Goal: Transaction & Acquisition: Purchase product/service

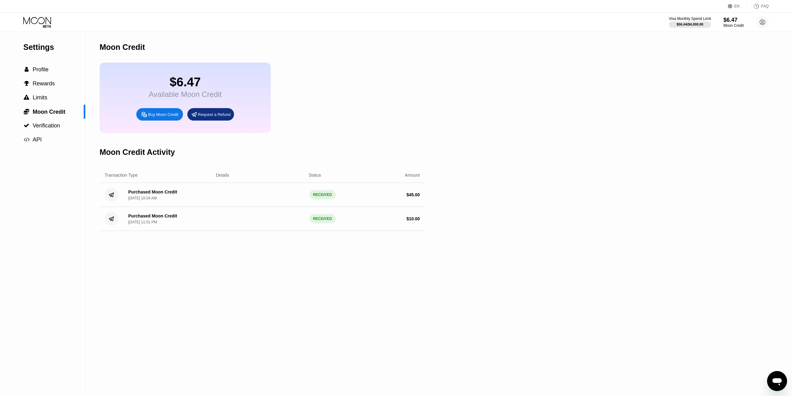
click at [167, 116] on div "Buy Moon Credit" at bounding box center [163, 114] width 30 height 5
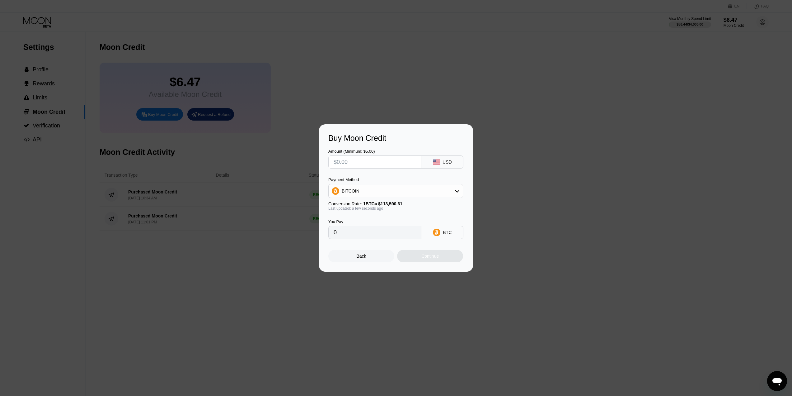
click at [375, 258] on div "Back" at bounding box center [361, 256] width 66 height 12
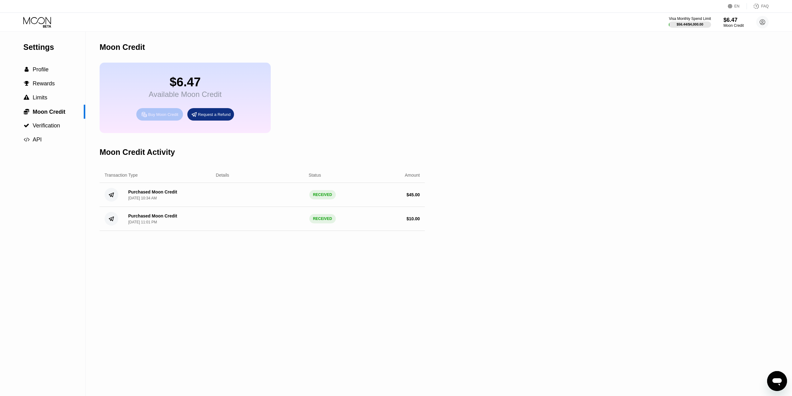
click at [163, 117] on div "Buy Moon Credit" at bounding box center [163, 114] width 30 height 5
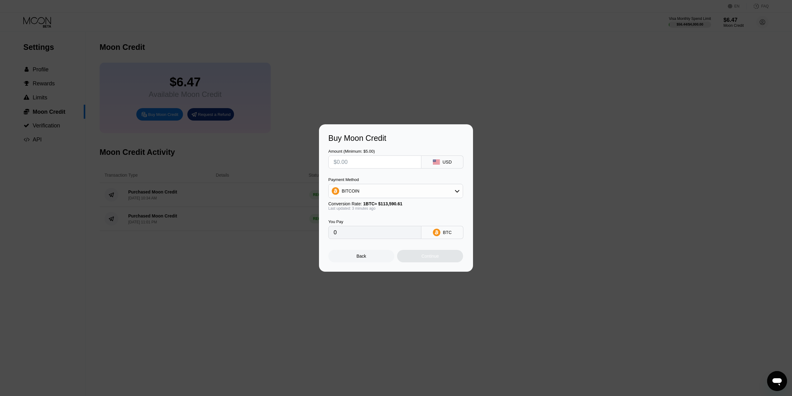
click at [392, 165] on input "text" at bounding box center [375, 162] width 83 height 12
type input "$3"
type input "0.00002642"
type input "$30"
type input "0.00026411"
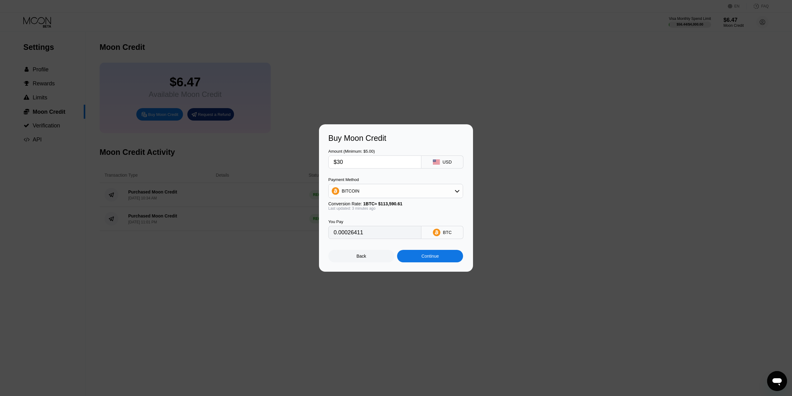
type input "$30"
click at [364, 190] on div "BITCOIN" at bounding box center [396, 191] width 134 height 12
click at [359, 218] on div "USDT on TRON" at bounding box center [395, 221] width 131 height 12
type input "30.30"
click at [360, 172] on div "Amount (Minimum: $5.00) $30 USD Payment Method USDT on TRON Conversion Rate: 1 …" at bounding box center [395, 191] width 135 height 96
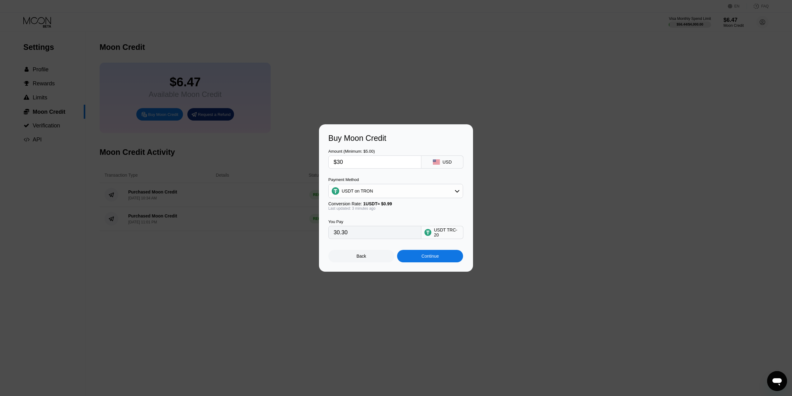
click at [380, 166] on input "$30" at bounding box center [375, 162] width 83 height 12
type input "$3"
type input "3.03"
type input "0.00"
type input "$5"
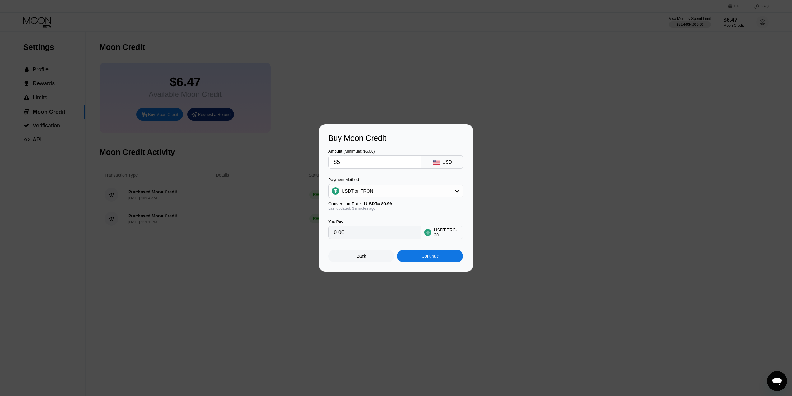
type input "5.05"
type input "$50"
type input "50.51"
type input "$50"
click at [450, 260] on div "Continue" at bounding box center [430, 256] width 66 height 12
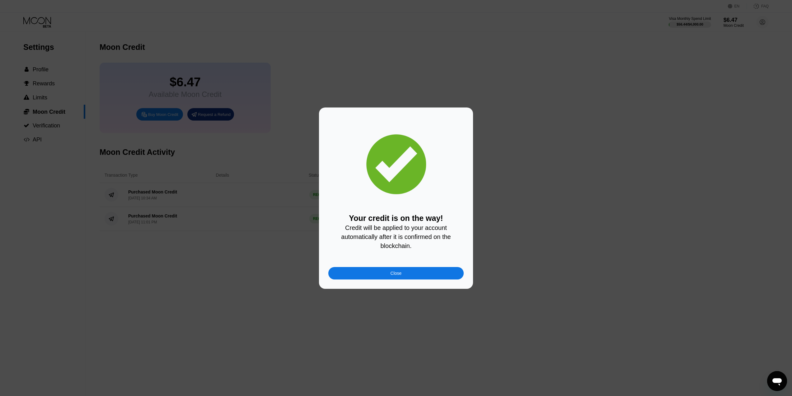
click at [383, 275] on div "Close" at bounding box center [395, 273] width 135 height 12
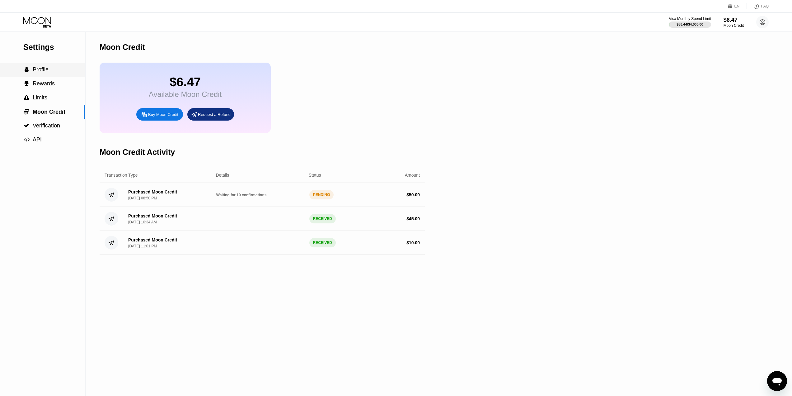
click at [44, 69] on span "Profile" at bounding box center [41, 69] width 16 height 6
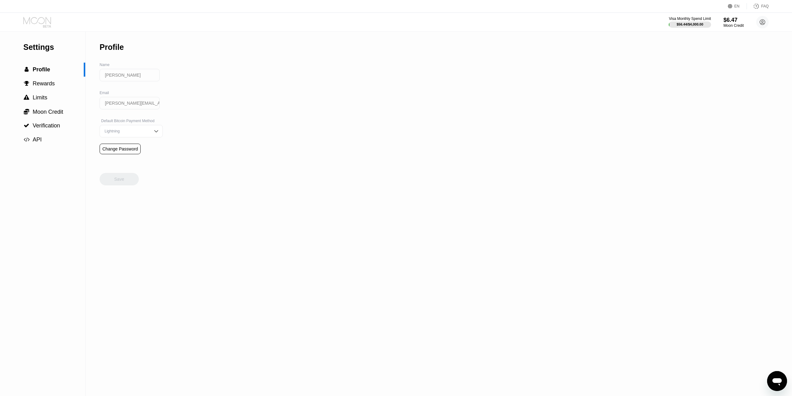
click at [36, 23] on icon at bounding box center [37, 22] width 29 height 11
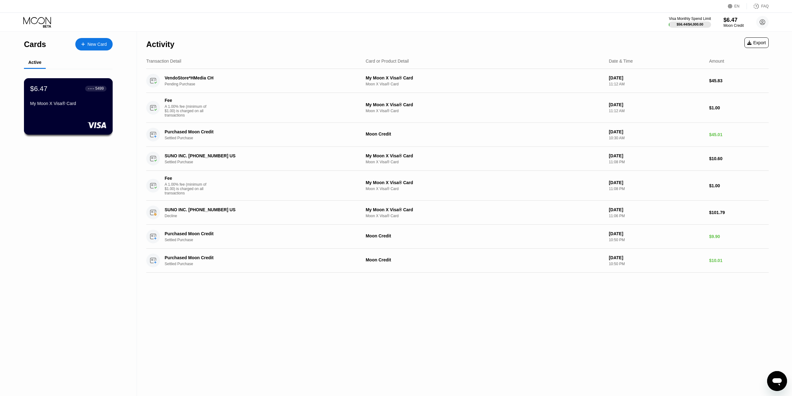
click at [53, 97] on div "$6.47 ● ● ● ● 5499 My Moon X Visa® Card" at bounding box center [68, 96] width 76 height 24
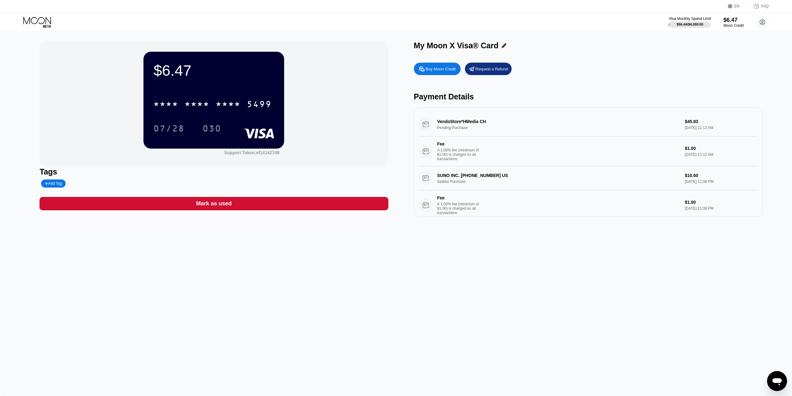
click at [763, 4] on div "FAQ" at bounding box center [764, 6] width 7 height 4
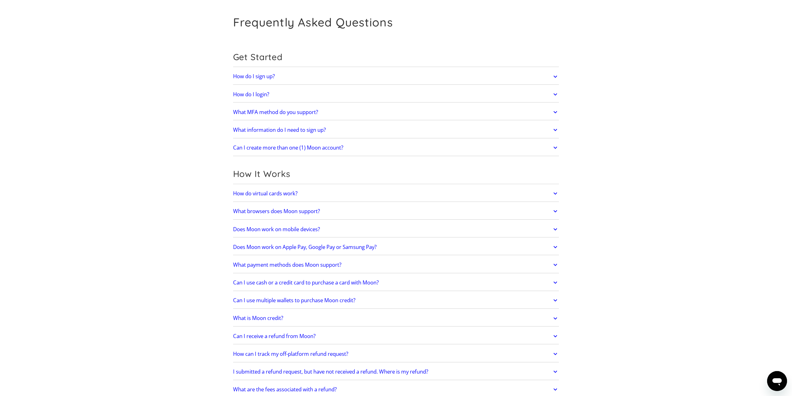
scroll to position [31, 0]
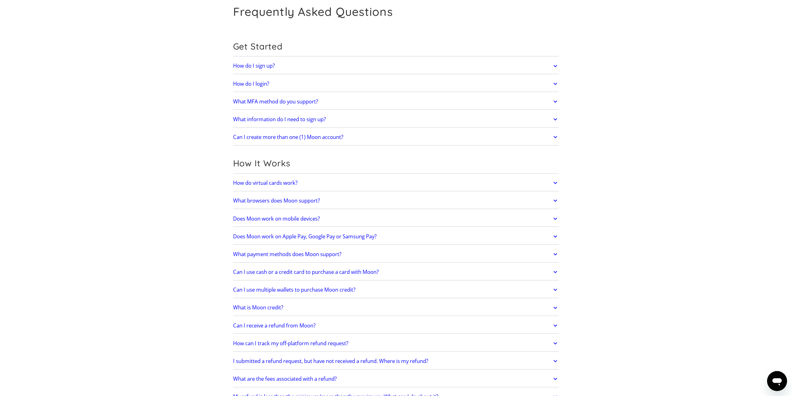
click at [314, 236] on h2 "Does Moon work on Apple Pay, Google Pay or Samsung Pay?" at bounding box center [305, 236] width 144 height 6
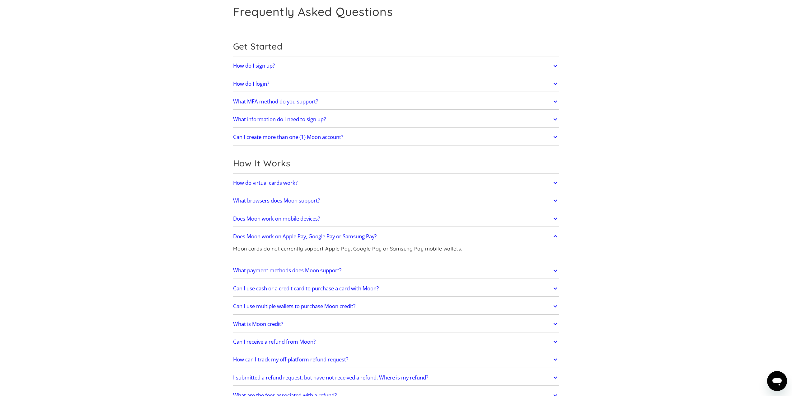
click at [254, 216] on h2 "Does Moon work on mobile devices?" at bounding box center [276, 218] width 87 height 6
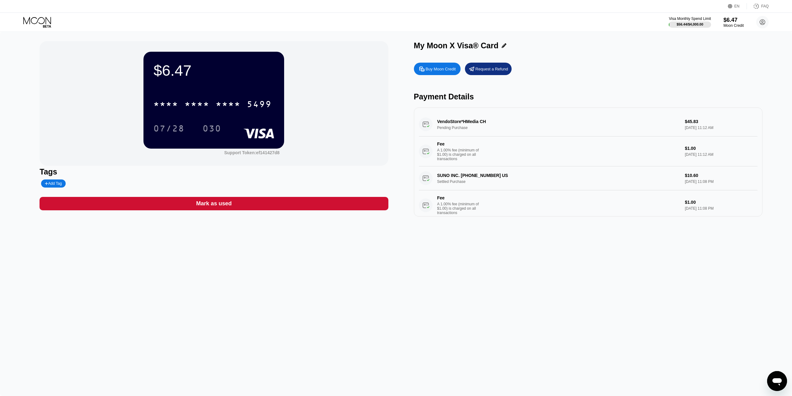
click at [43, 23] on icon at bounding box center [37, 22] width 29 height 11
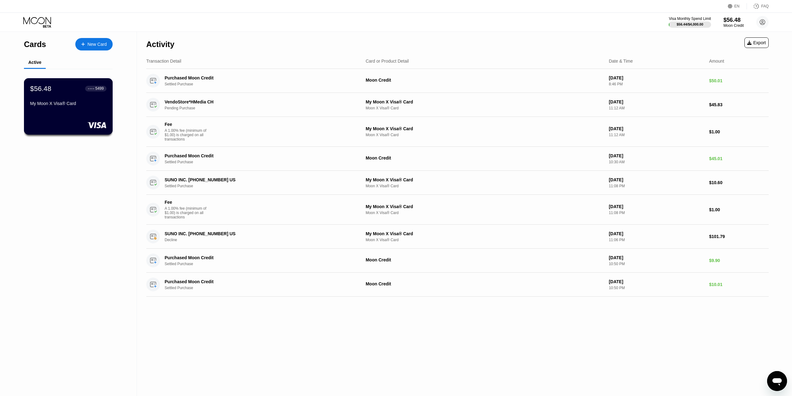
click at [65, 112] on div "$56.48 ● ● ● ● 5499 My Moon X Visa® Card" at bounding box center [68, 106] width 89 height 56
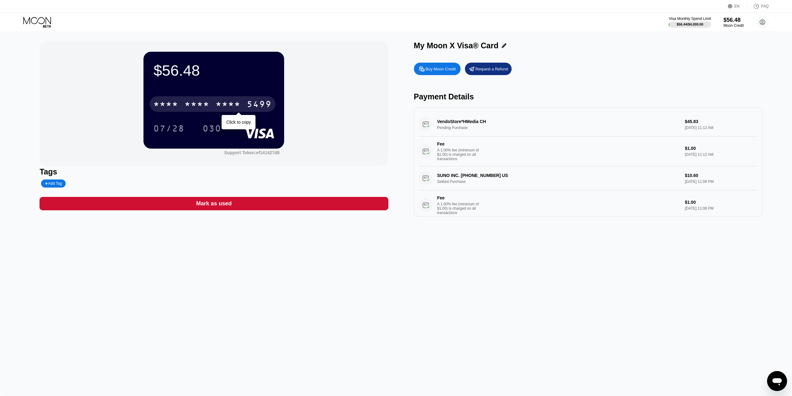
click at [267, 107] on div "5499" at bounding box center [259, 105] width 25 height 10
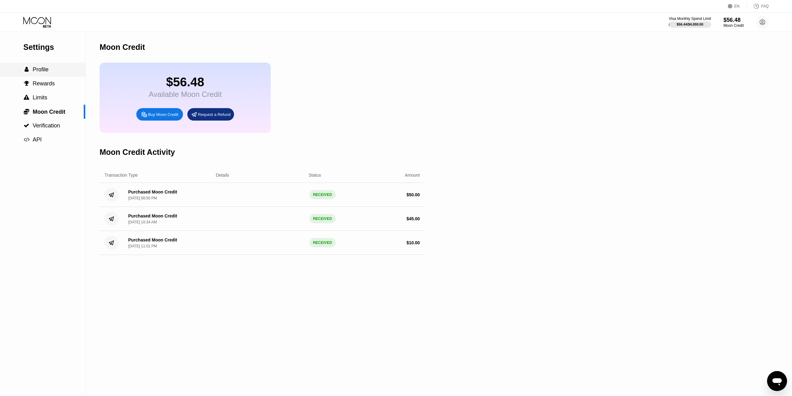
click at [36, 71] on span "Profile" at bounding box center [41, 69] width 16 height 6
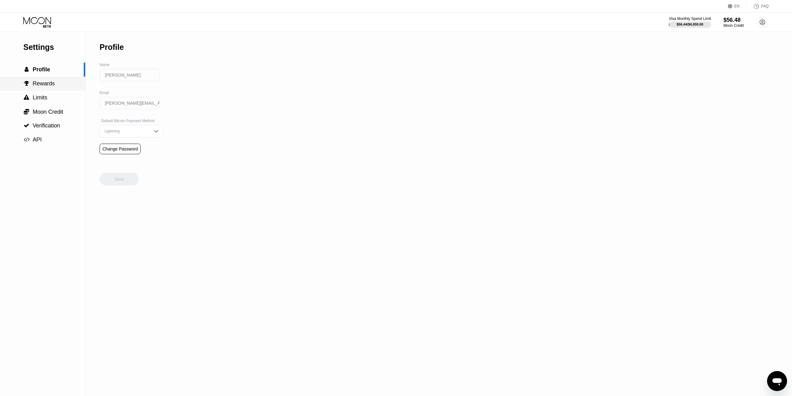
click at [42, 87] on span "Rewards" at bounding box center [44, 83] width 22 height 6
click at [43, 101] on span "Limits" at bounding box center [40, 97] width 15 height 6
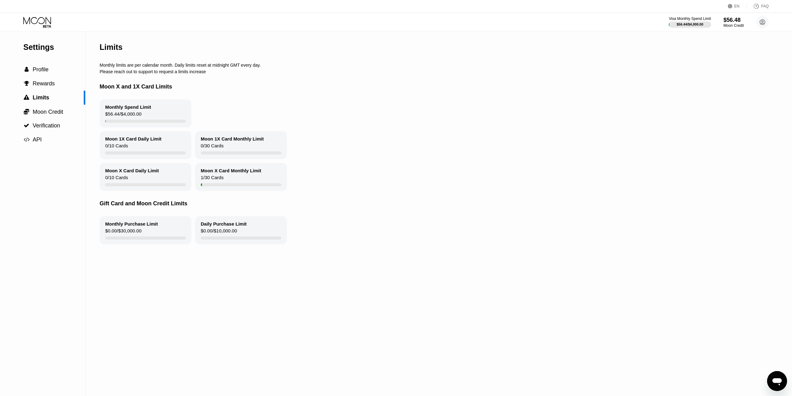
click at [45, 21] on icon at bounding box center [37, 22] width 29 height 11
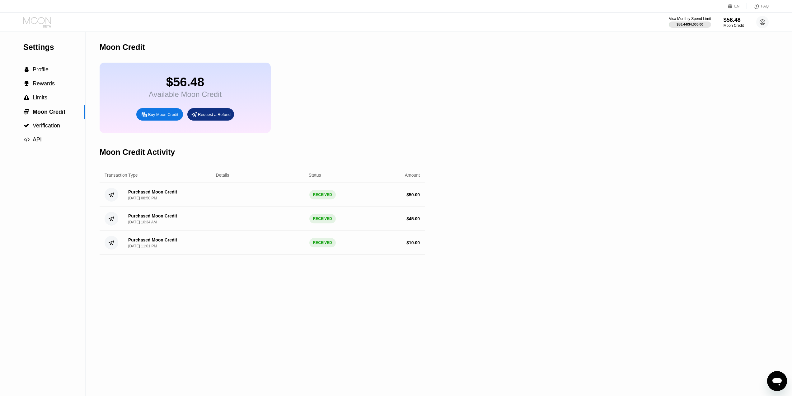
click at [47, 18] on icon at bounding box center [37, 20] width 28 height 7
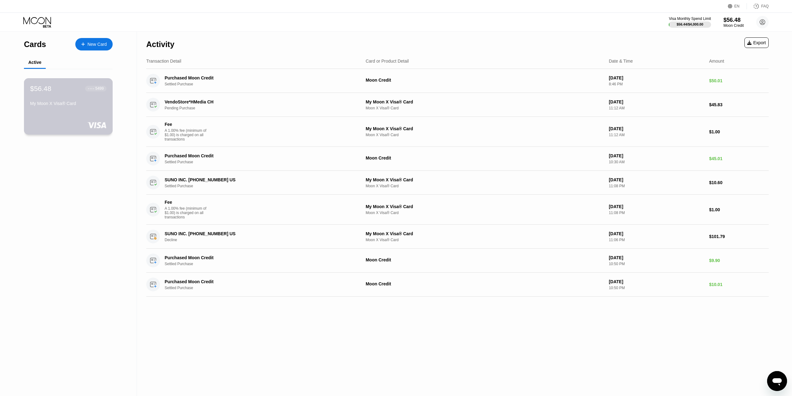
click at [64, 102] on div "$56.48 ● ● ● ● 5499 My Moon X Visa® Card" at bounding box center [68, 96] width 76 height 24
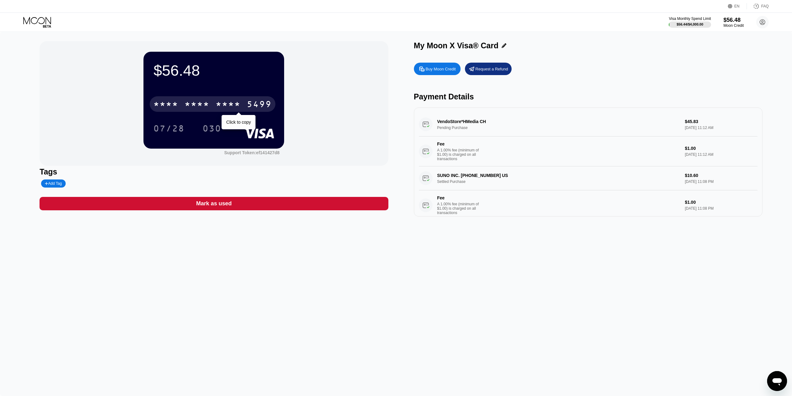
click at [237, 106] on div "* * * *" at bounding box center [228, 105] width 25 height 10
click at [255, 108] on div "5499" at bounding box center [259, 105] width 25 height 10
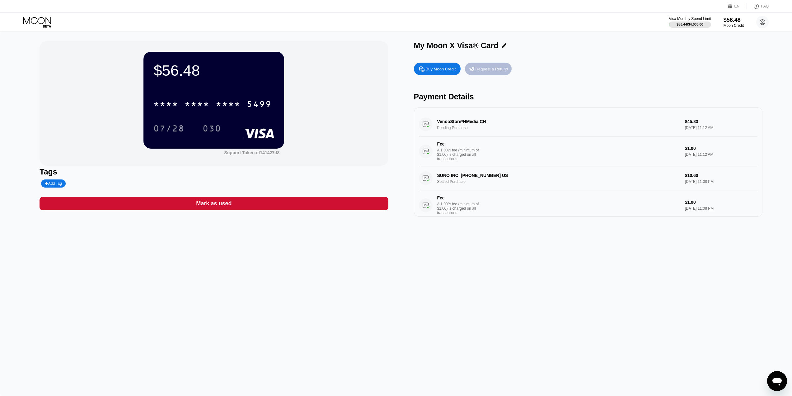
click at [502, 71] on div "Request a Refund" at bounding box center [492, 68] width 33 height 5
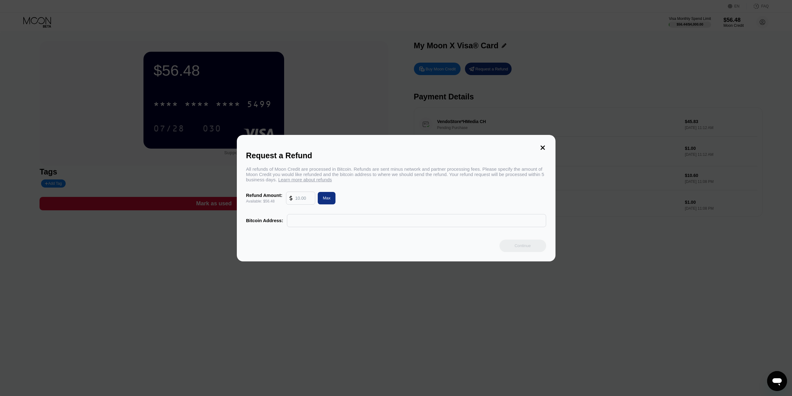
click at [543, 152] on div "Request a Refund" at bounding box center [396, 155] width 300 height 9
click at [544, 147] on icon at bounding box center [543, 147] width 4 height 4
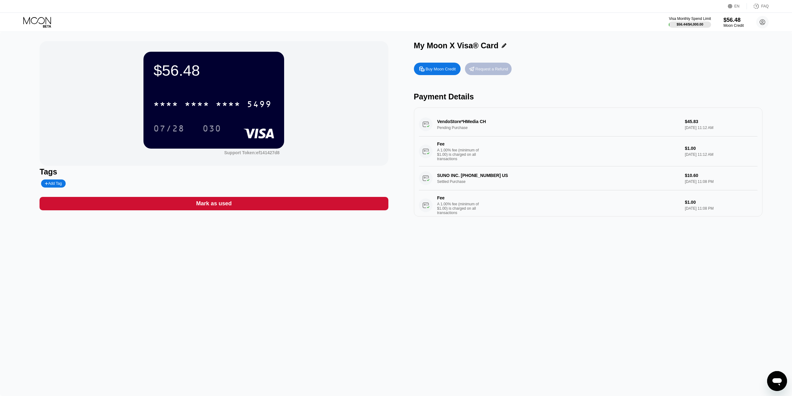
click at [484, 72] on div "Request a Refund" at bounding box center [492, 68] width 33 height 5
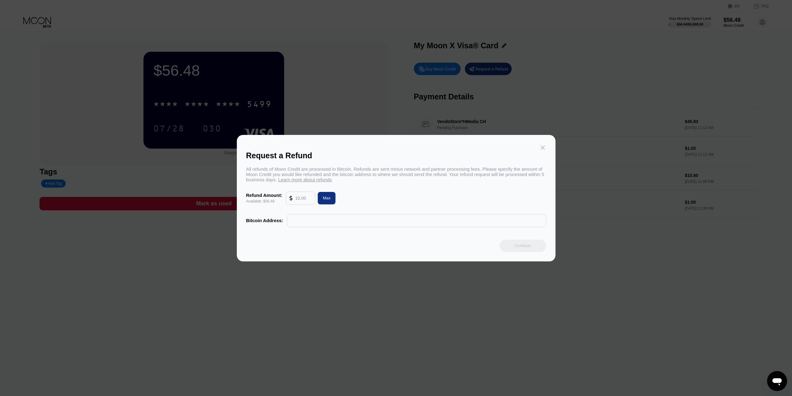
click at [544, 148] on icon at bounding box center [543, 147] width 7 height 7
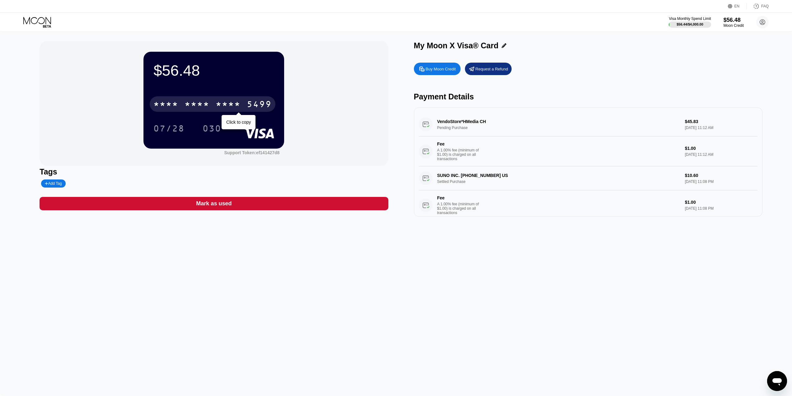
click at [229, 108] on div "* * * *" at bounding box center [228, 105] width 25 height 10
